Goal: Obtain resource: Obtain resource

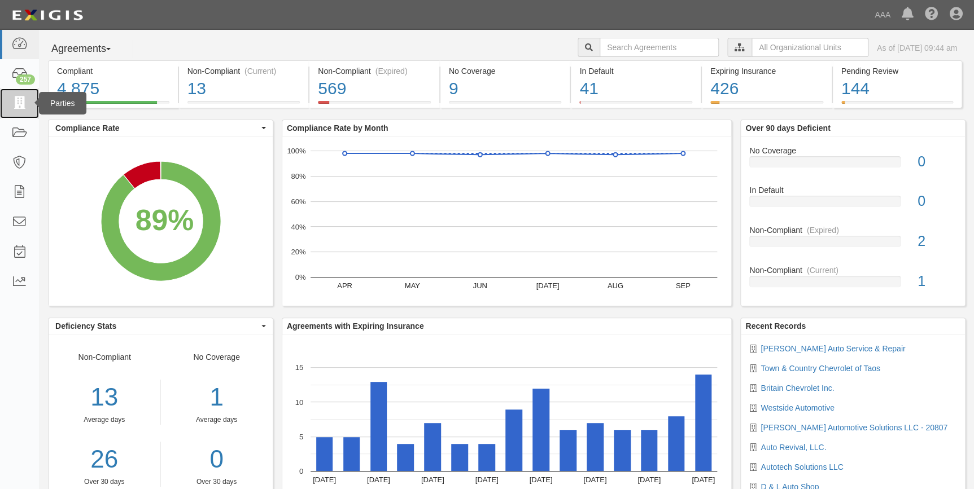
click at [23, 102] on icon at bounding box center [19, 103] width 16 height 13
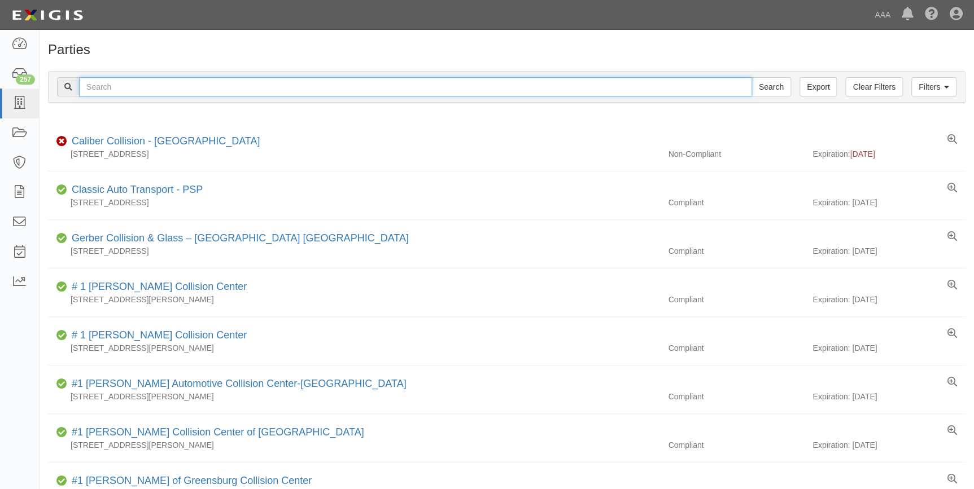
click at [227, 90] on input "text" at bounding box center [415, 86] width 673 height 19
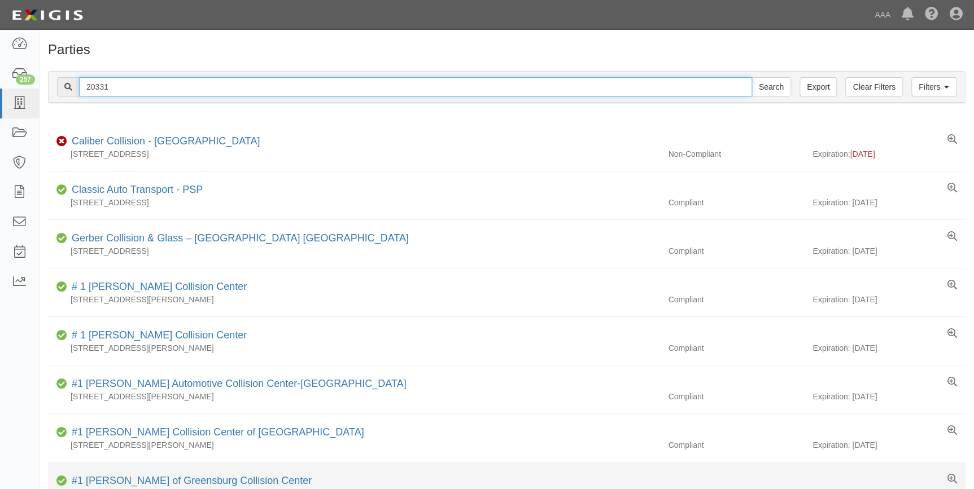
type input "20331"
click at [751, 77] on input "Search" at bounding box center [771, 86] width 40 height 19
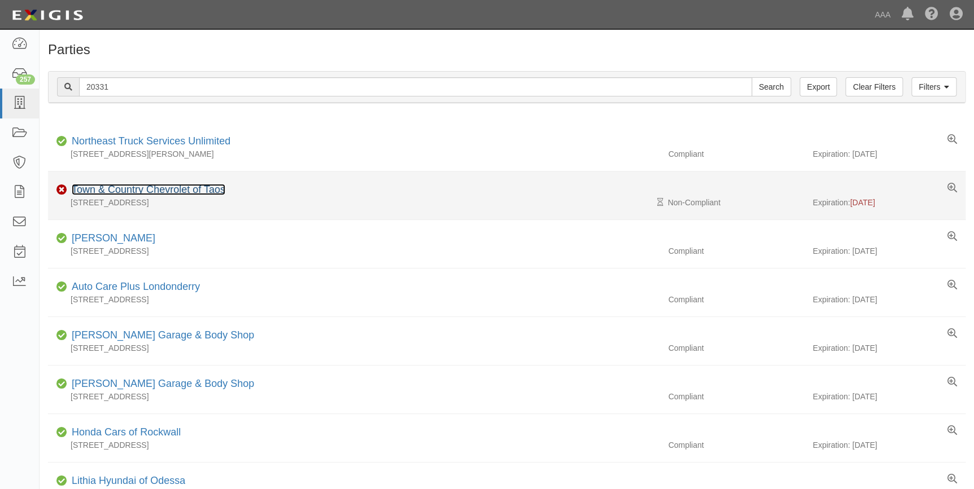
click at [125, 192] on link "Town & Country Chevrolet of Taos" at bounding box center [149, 189] width 154 height 11
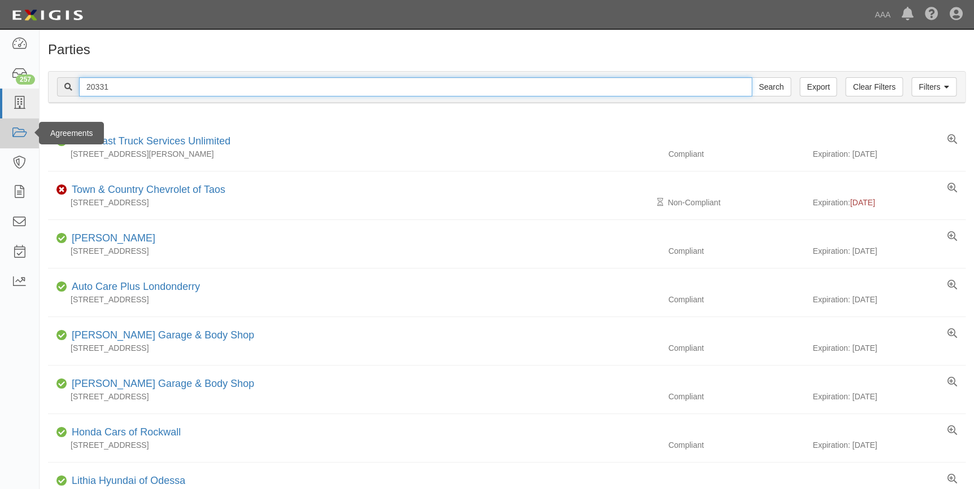
drag, startPoint x: 147, startPoint y: 90, endPoint x: 29, endPoint y: 120, distance: 121.8
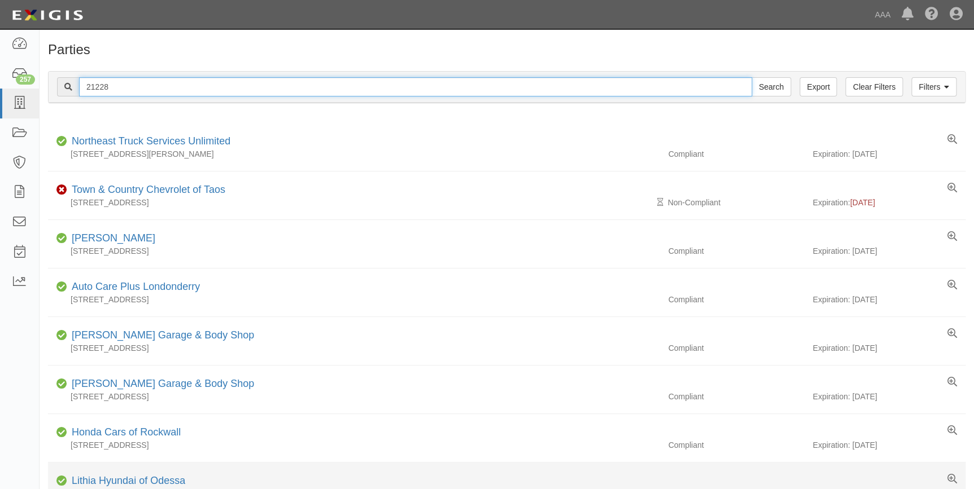
type input "21228"
click at [751, 77] on input "Search" at bounding box center [771, 86] width 40 height 19
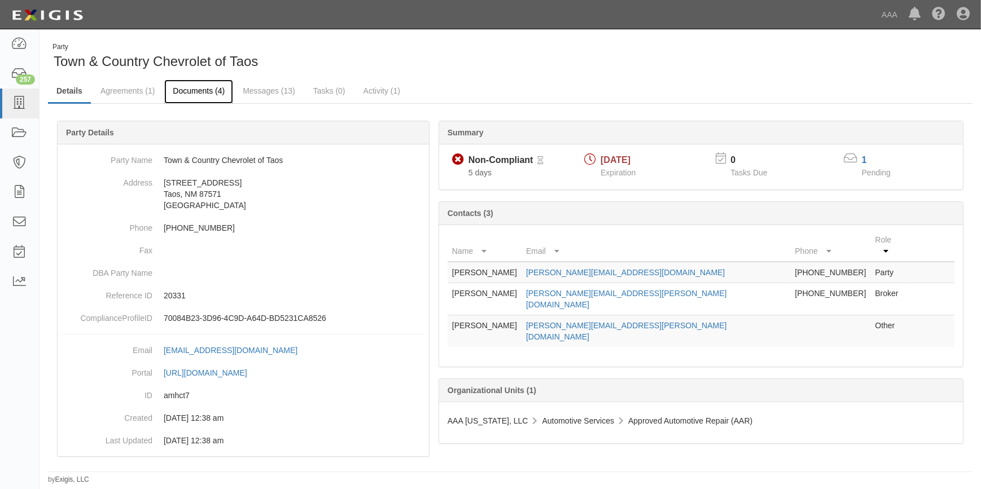
click at [207, 92] on link "Documents (4)" at bounding box center [198, 92] width 69 height 24
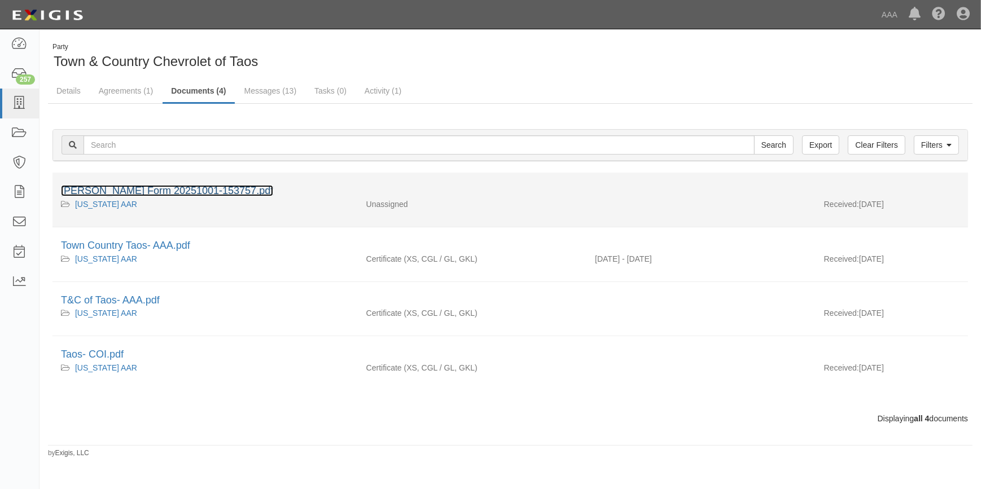
click at [172, 190] on link "[PERSON_NAME] Form 20251001-153757.pdf" at bounding box center [167, 190] width 212 height 11
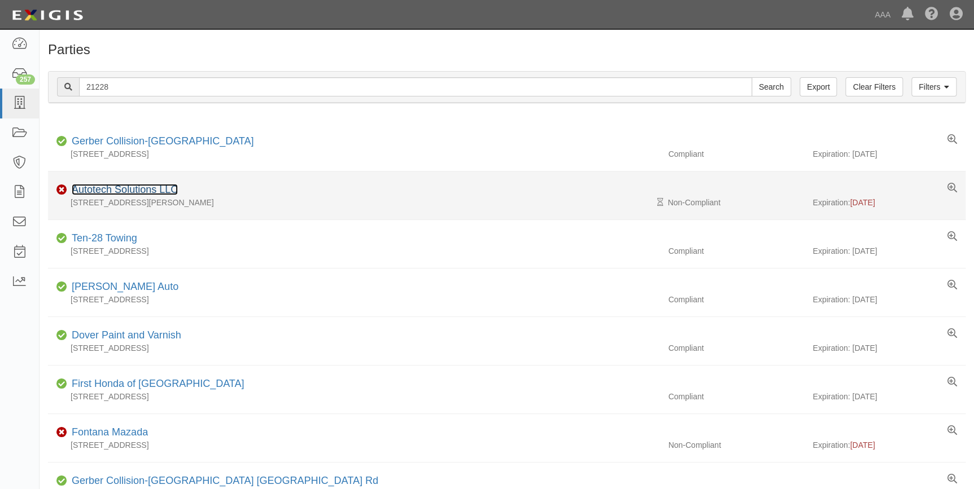
drag, startPoint x: 0, startPoint y: 0, endPoint x: 134, endPoint y: 190, distance: 232.4
click at [134, 190] on link "Autotech Solutions LLC" at bounding box center [125, 189] width 106 height 11
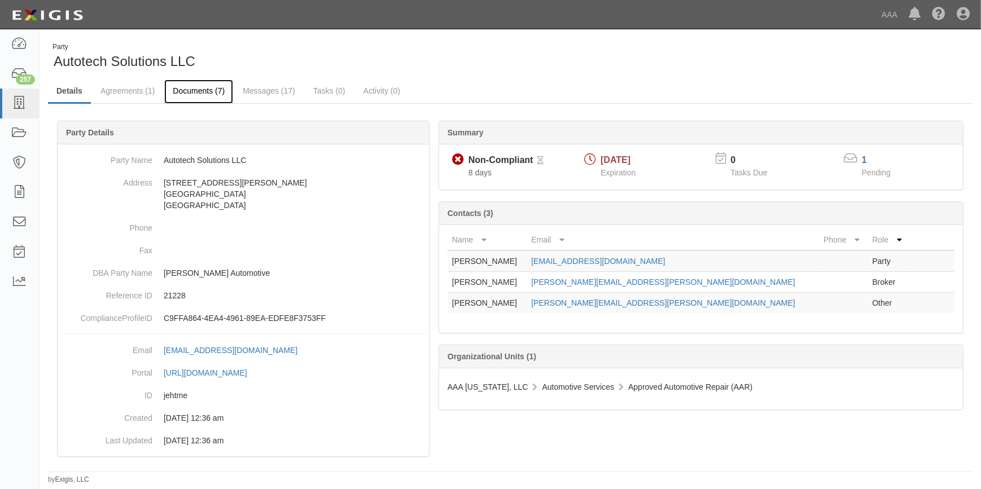
click at [186, 88] on link "Documents (7)" at bounding box center [198, 92] width 69 height 24
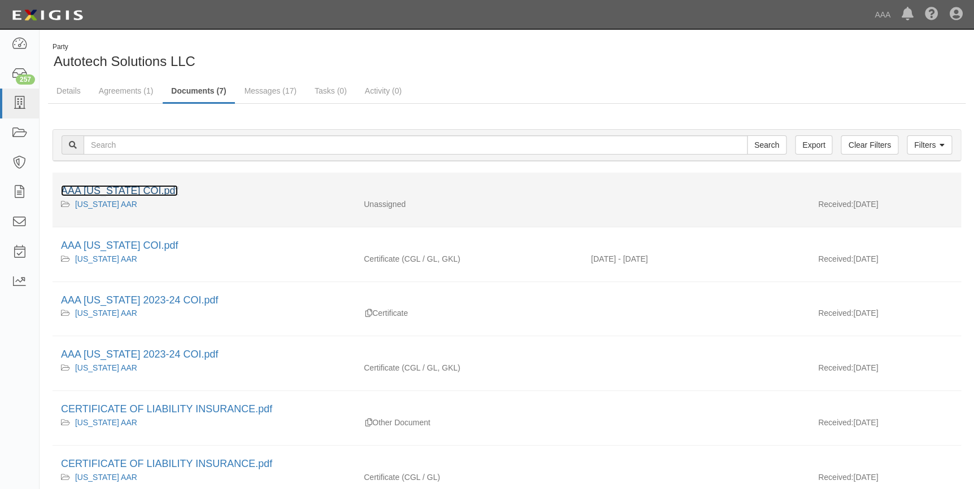
click at [104, 189] on link "AAA [US_STATE] COI.pdf" at bounding box center [119, 190] width 117 height 11
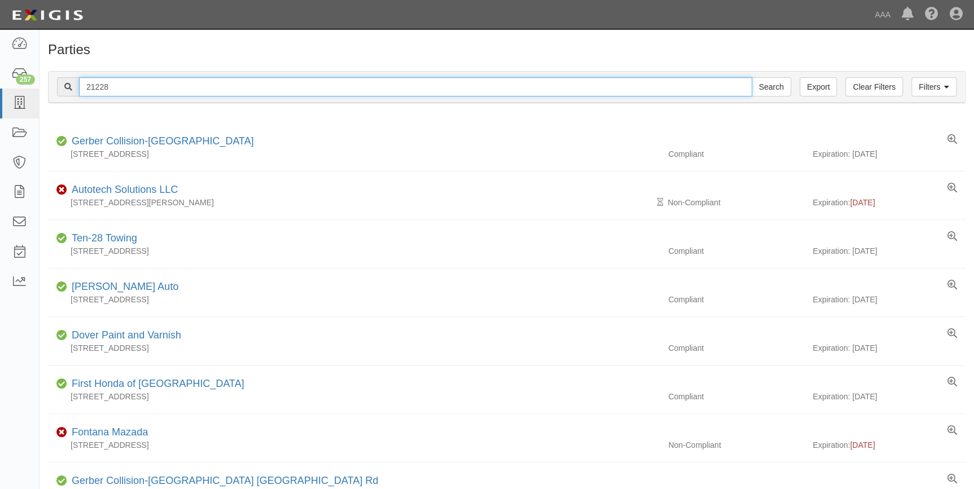
drag, startPoint x: 122, startPoint y: 89, endPoint x: 77, endPoint y: 100, distance: 46.0
click at [77, 100] on div "Filters Clear Filters Export 21228 Search Filters" at bounding box center [507, 87] width 916 height 31
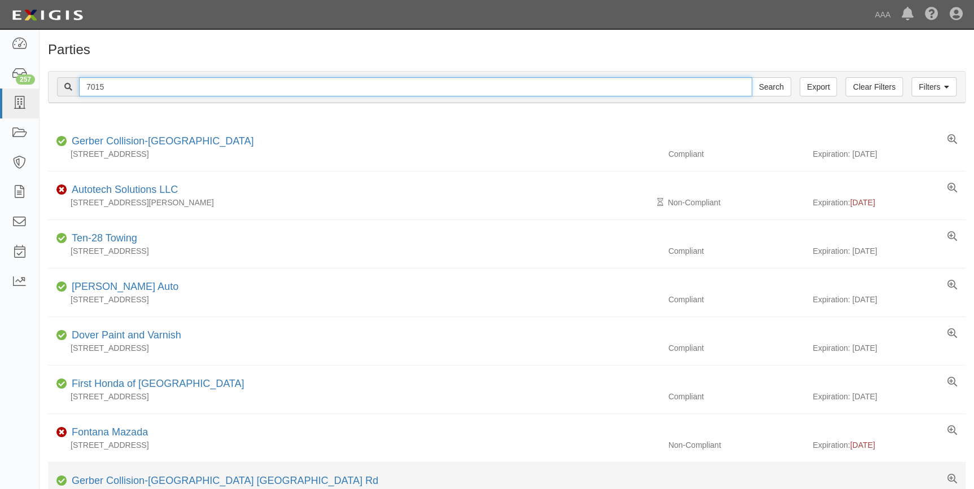
type input "7015"
click at [751, 77] on input "Search" at bounding box center [771, 86] width 40 height 19
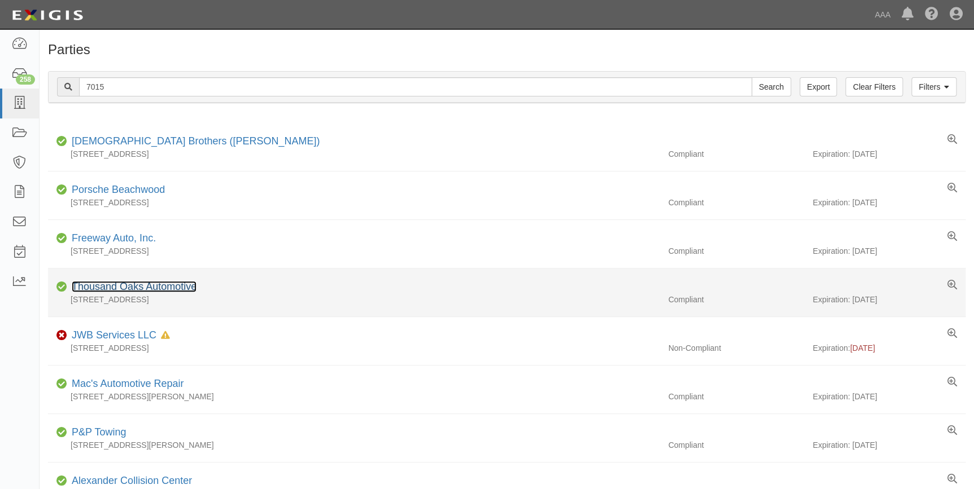
click at [158, 287] on link "Thousand Oaks Automotive" at bounding box center [134, 286] width 125 height 11
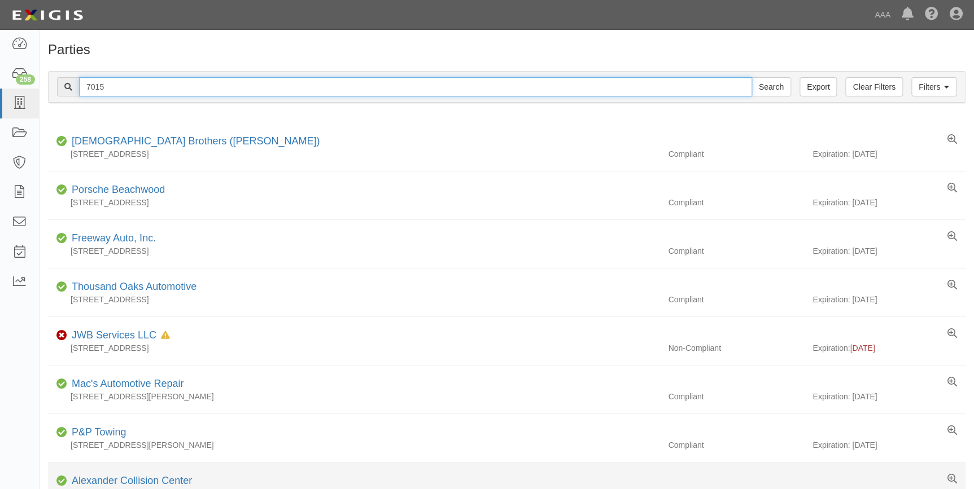
drag, startPoint x: 124, startPoint y: 86, endPoint x: 296, endPoint y: 489, distance: 437.5
type input "7056"
click at [751, 77] on input "Search" at bounding box center [771, 86] width 40 height 19
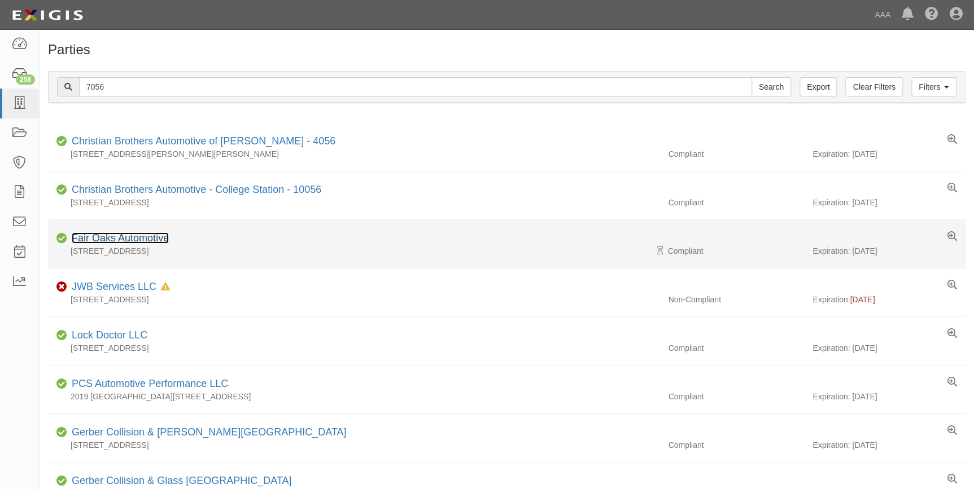
click at [129, 234] on link "Fair Oaks Automotive" at bounding box center [120, 238] width 97 height 11
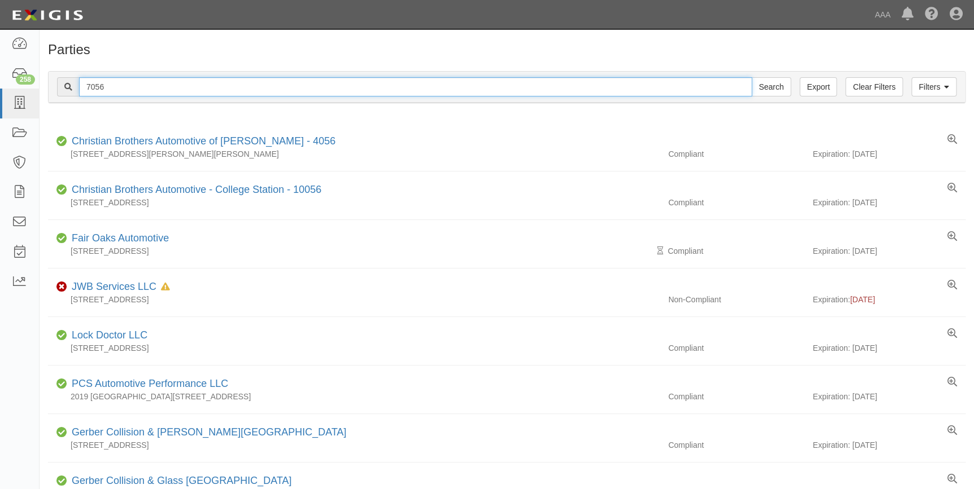
drag, startPoint x: 119, startPoint y: 87, endPoint x: 86, endPoint y: 100, distance: 35.0
click at [86, 100] on div "Filters Clear Filters Export 7056 Search Filters" at bounding box center [507, 87] width 916 height 31
type input "20900"
click at [751, 77] on input "Search" at bounding box center [771, 86] width 40 height 19
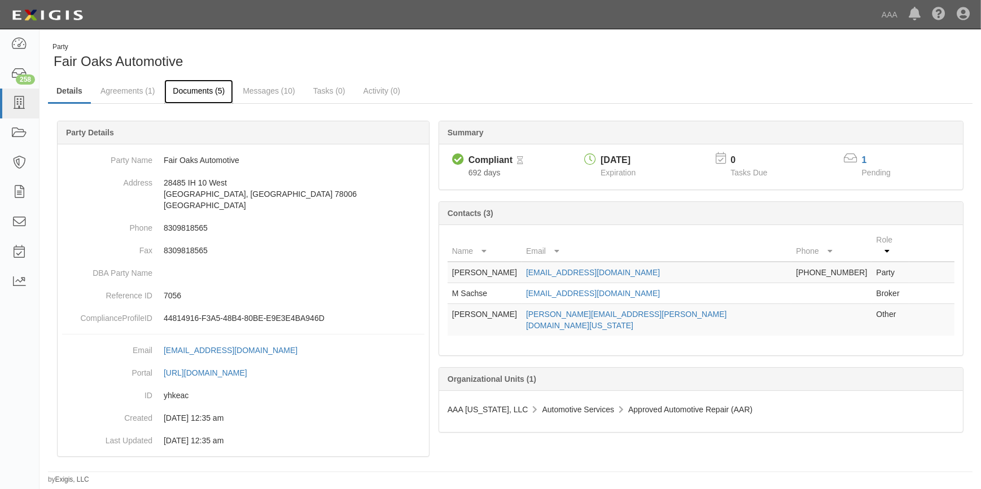
click at [181, 87] on link "Documents (5)" at bounding box center [198, 92] width 69 height 24
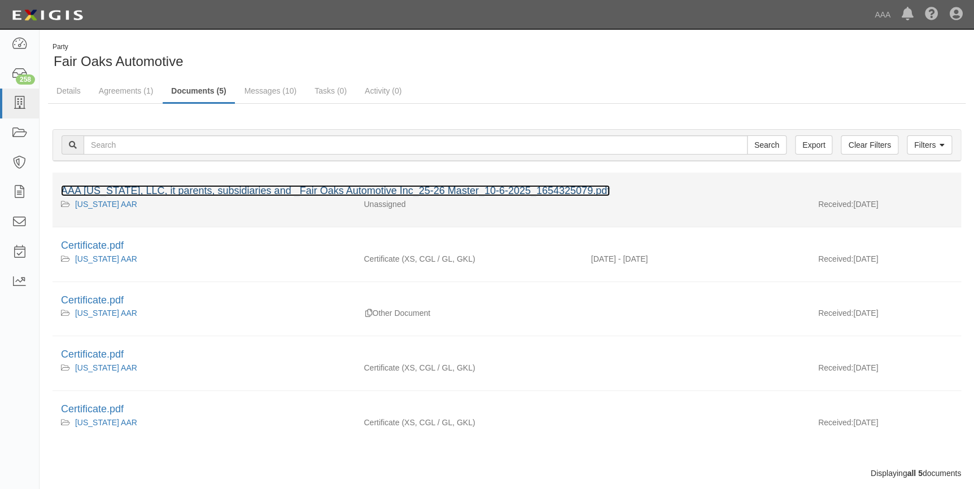
click at [186, 187] on link "AAA Texas, LLC, it parents, subsidiaries and _Fair Oaks Automotive Inc_25-26 Ma…" at bounding box center [335, 190] width 549 height 11
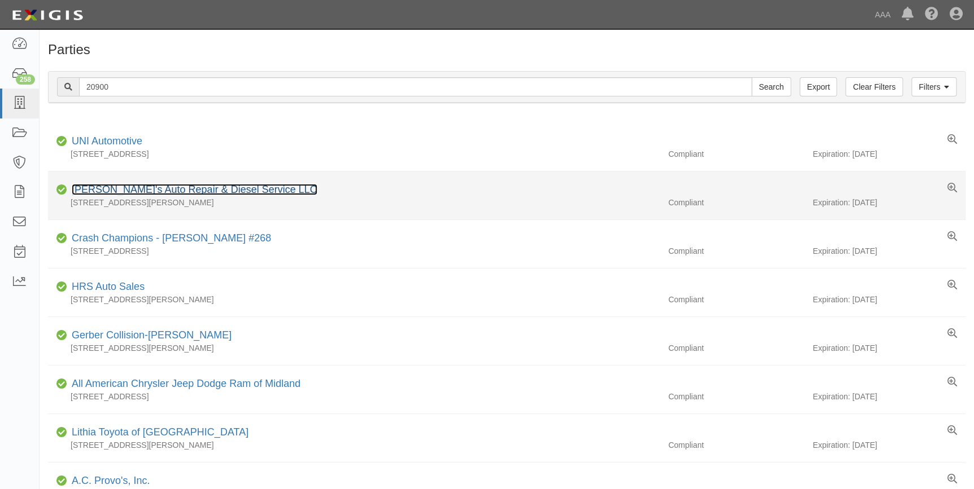
click at [178, 192] on link "Brandon's Auto Repair & Diesel Service LLC" at bounding box center [195, 189] width 246 height 11
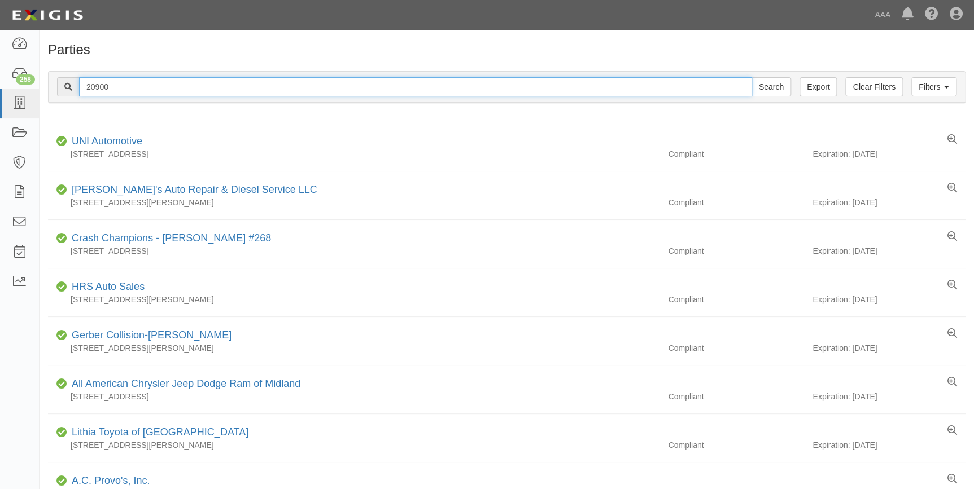
drag, startPoint x: 123, startPoint y: 90, endPoint x: 64, endPoint y: 98, distance: 59.3
click at [64, 98] on div "Filters Clear Filters Export 20900 Search Filters" at bounding box center [507, 87] width 916 height 31
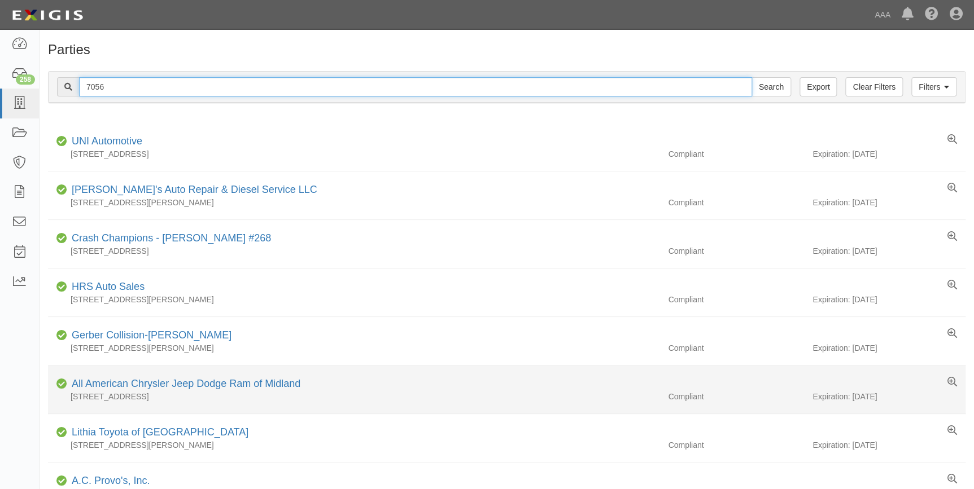
type input "7056"
click at [751, 77] on input "Search" at bounding box center [771, 86] width 40 height 19
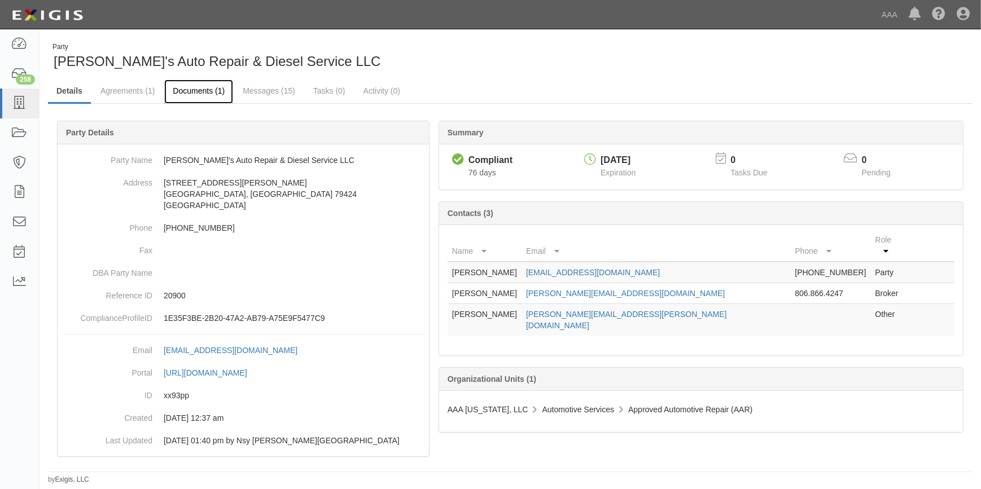
click at [191, 94] on link "Documents (1)" at bounding box center [198, 92] width 69 height 24
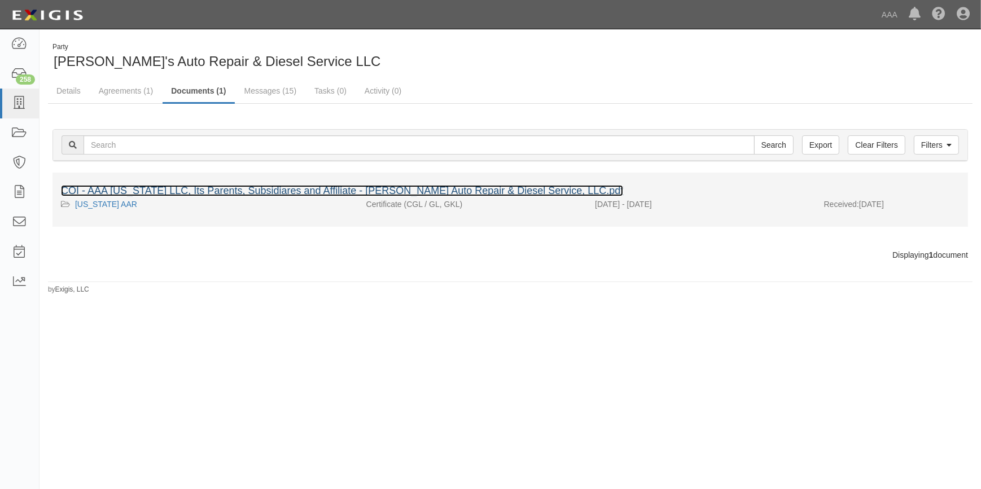
click at [247, 189] on link "COI - AAA [US_STATE] LLC, Its Parents, Subsidiares and Affiliate - [PERSON_NAME…" at bounding box center [342, 190] width 562 height 11
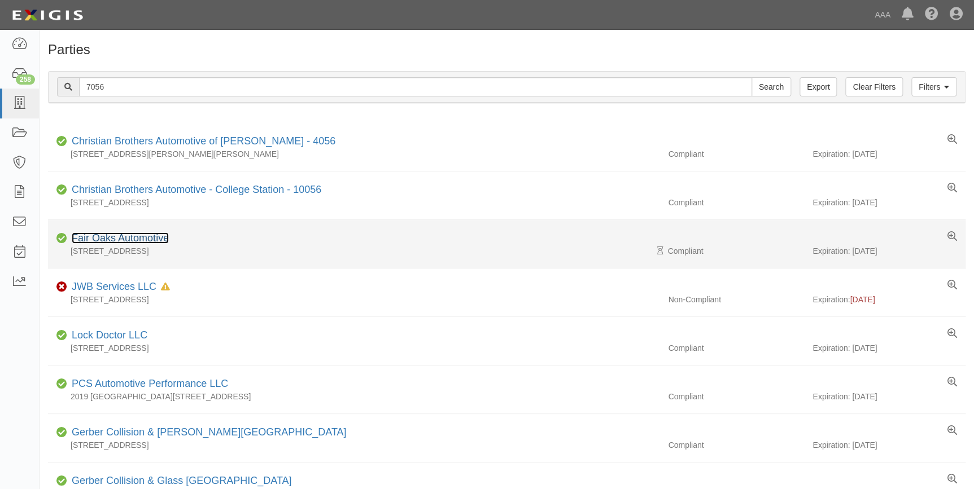
click at [112, 239] on link "Fair Oaks Automotive" at bounding box center [120, 238] width 97 height 11
